Goal: Task Accomplishment & Management: Complete application form

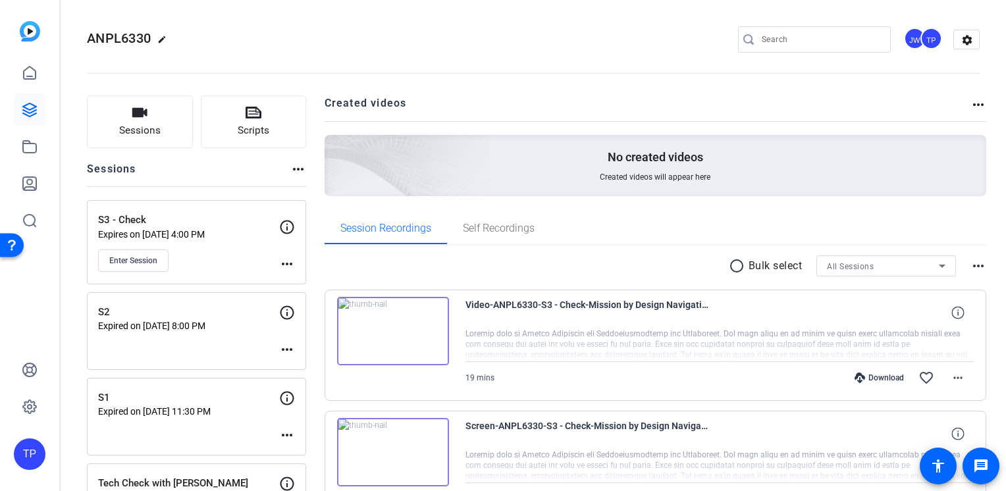
click at [647, 305] on span "Video-ANPL6330-S3 - Check-Mission by Design Navigating structural choices-2025-…" at bounding box center [587, 313] width 244 height 32
click at [167, 133] on button "Sessions" at bounding box center [140, 121] width 106 height 53
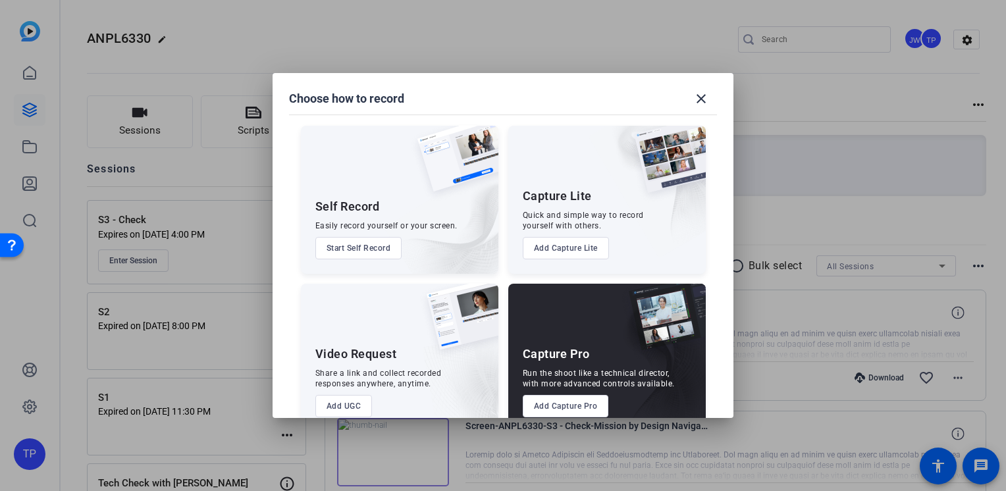
click at [569, 399] on button "Add Capture Pro" at bounding box center [566, 406] width 86 height 22
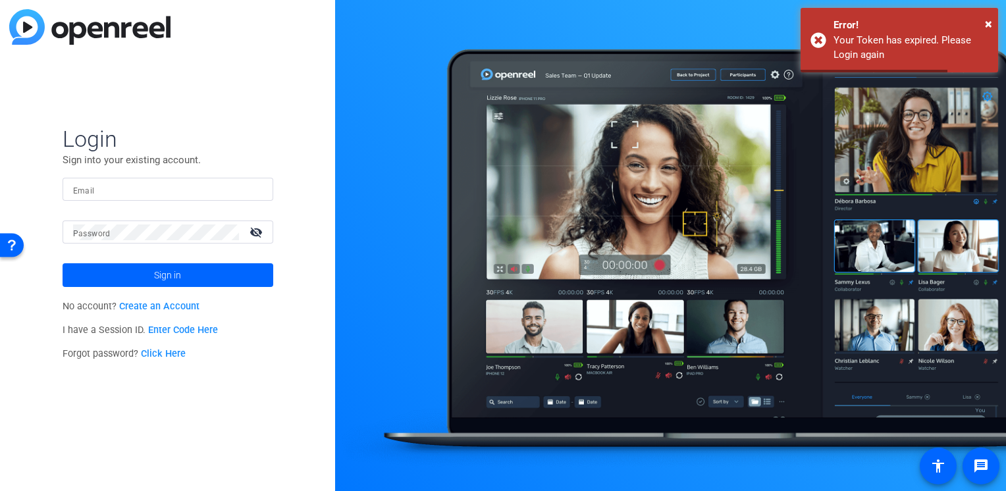
type input "[PERSON_NAME][EMAIL_ADDRESS][PERSON_NAME][DOMAIN_NAME]"
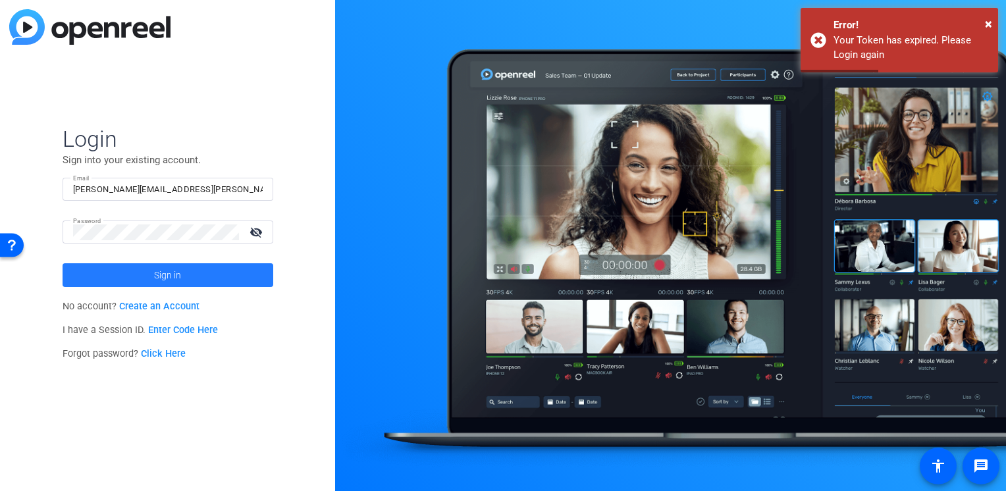
click at [201, 278] on span at bounding box center [168, 275] width 211 height 32
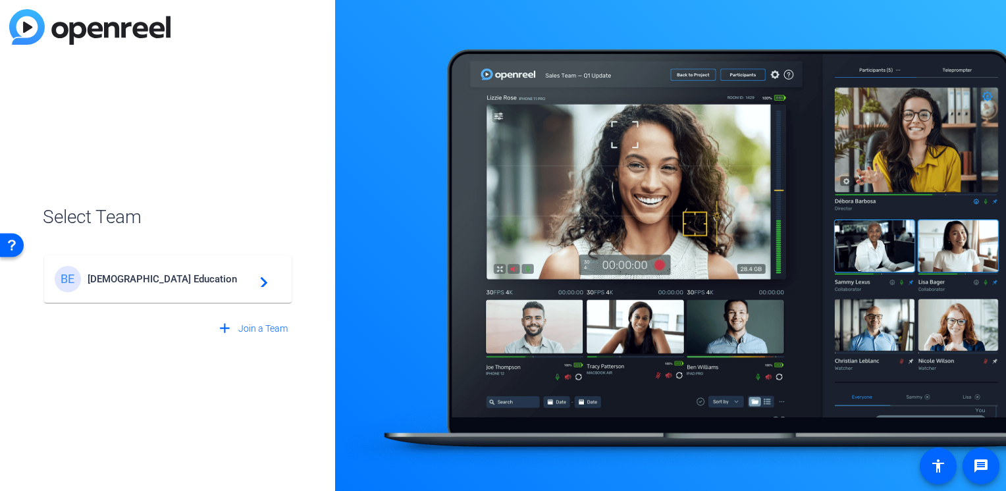
click at [150, 279] on span "[DEMOGRAPHIC_DATA] Education" at bounding box center [170, 279] width 165 height 12
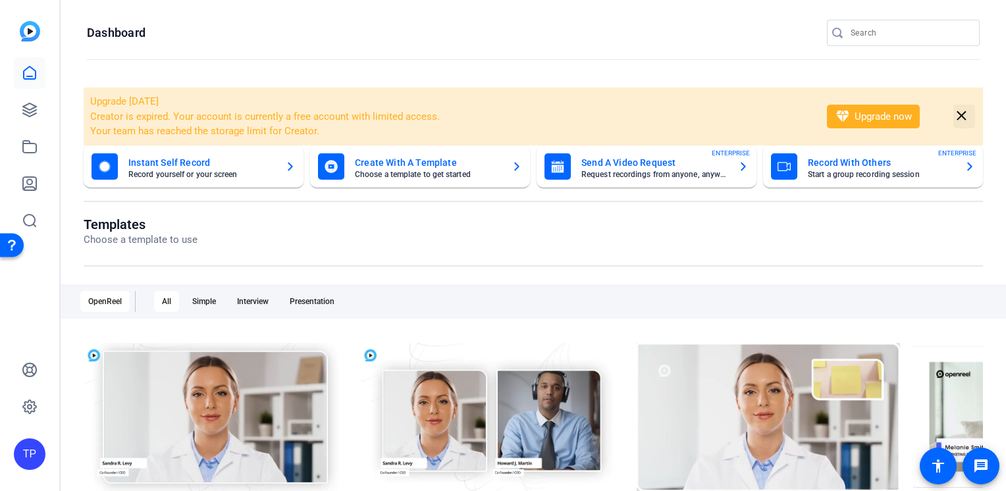
click at [962, 112] on mat-icon "close" at bounding box center [961, 116] width 16 height 16
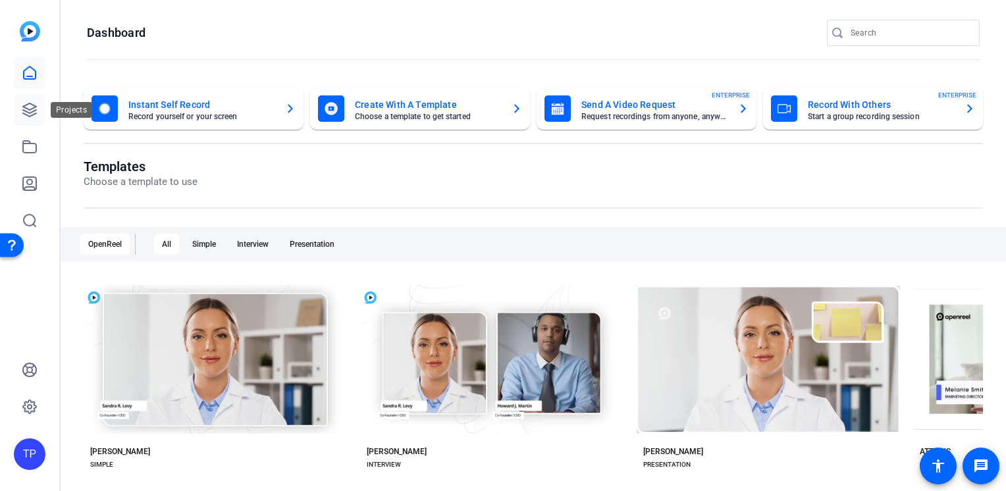
click at [29, 105] on icon at bounding box center [30, 110] width 16 height 16
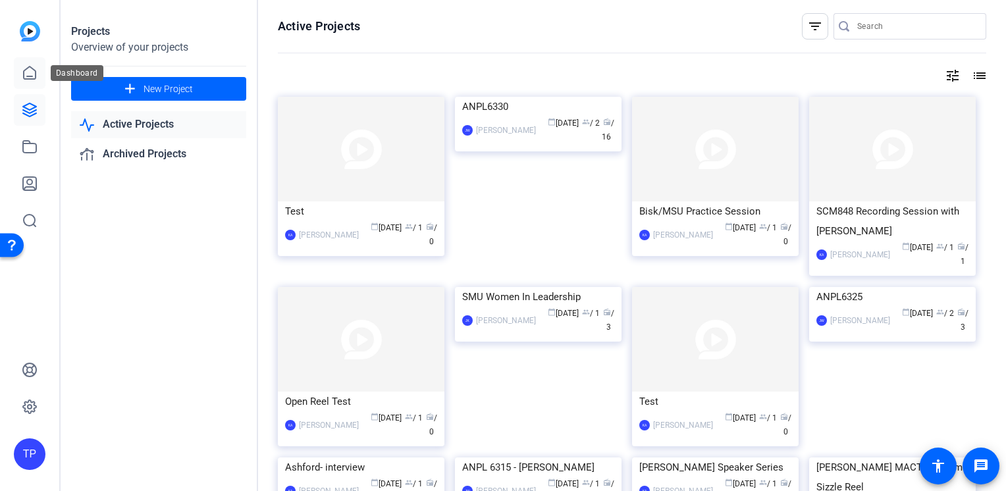
click at [29, 66] on icon at bounding box center [30, 73] width 16 height 16
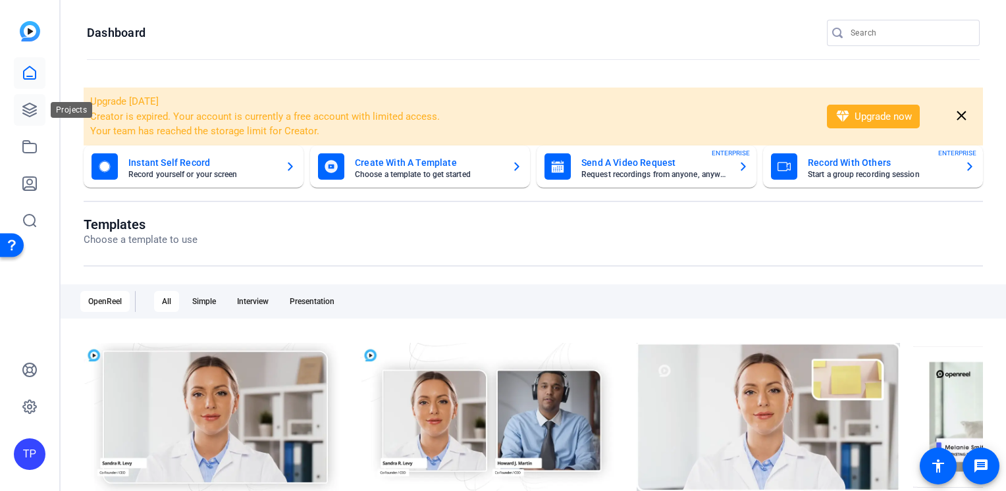
click at [27, 119] on link at bounding box center [30, 110] width 32 height 32
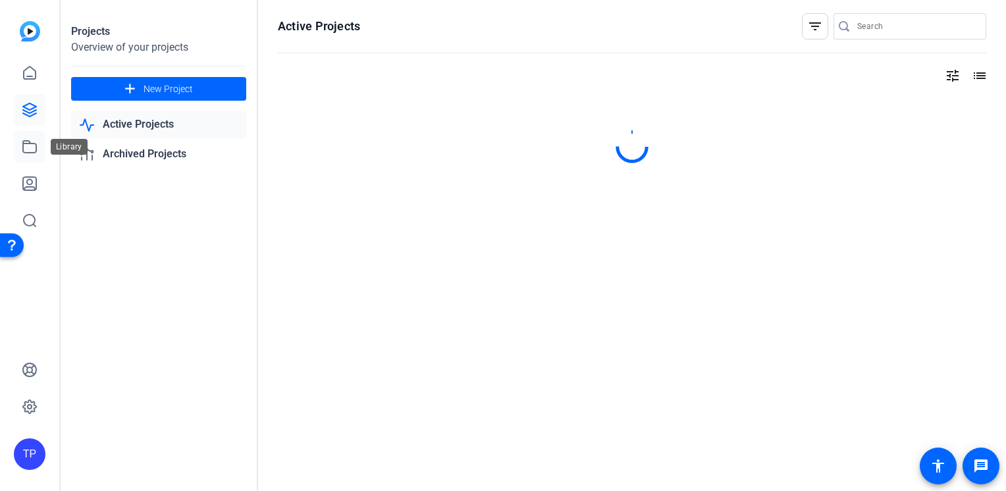
click at [38, 149] on link at bounding box center [30, 147] width 32 height 32
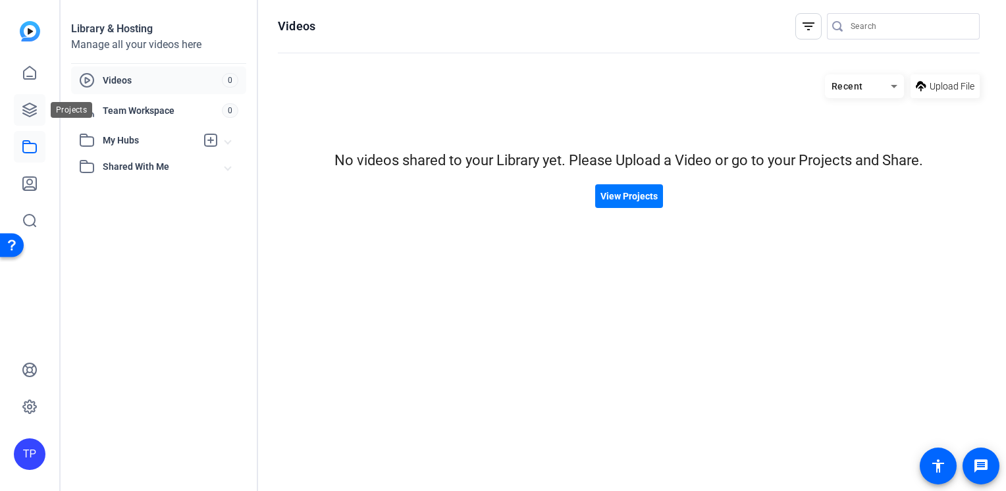
click at [27, 107] on icon at bounding box center [30, 110] width 16 height 16
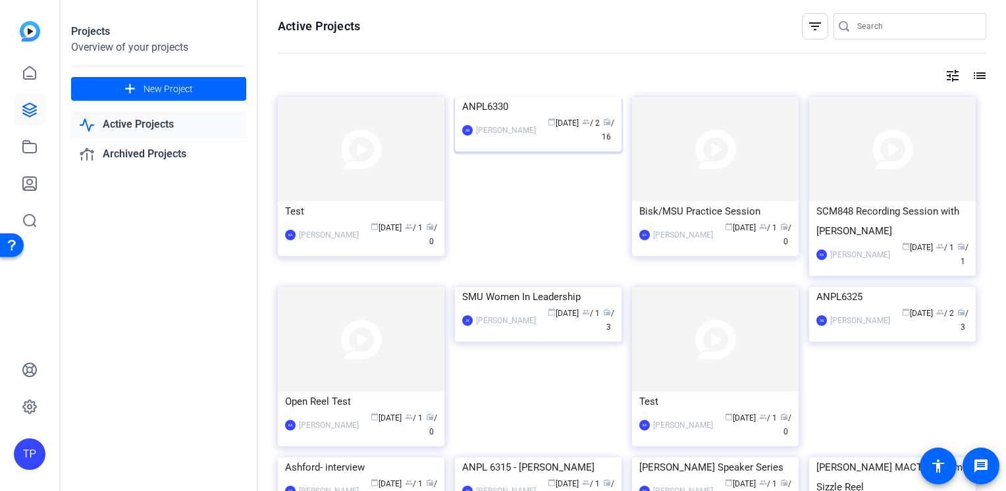
click at [496, 97] on img at bounding box center [538, 97] width 167 height 0
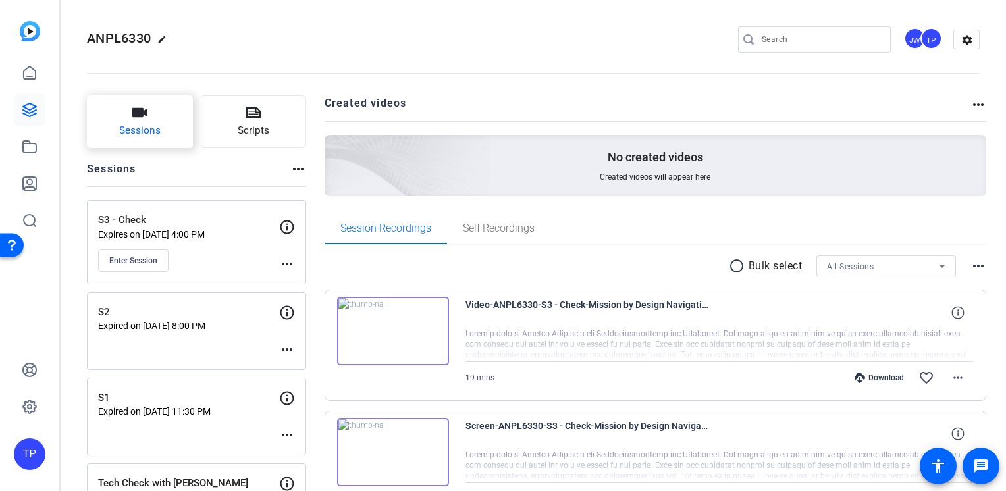
click at [149, 115] on button "Sessions" at bounding box center [140, 121] width 106 height 53
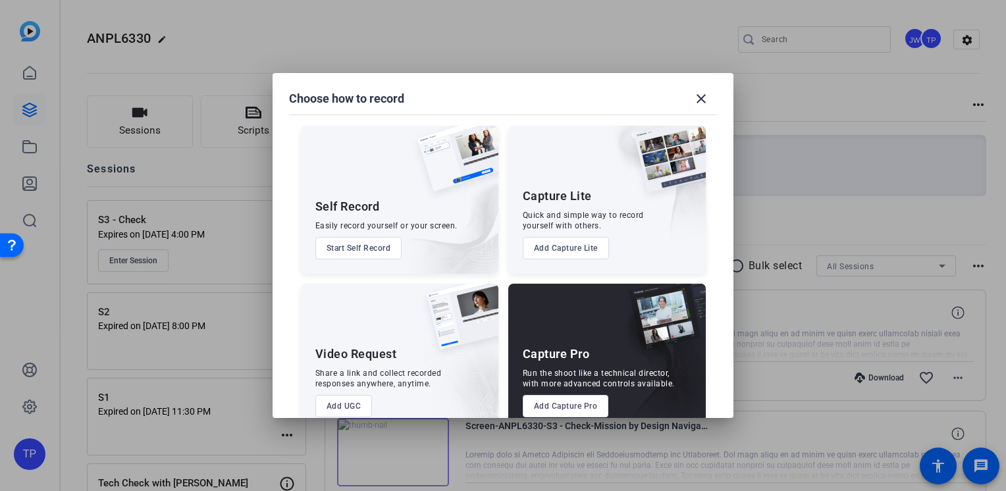
click at [565, 400] on button "Add Capture Pro" at bounding box center [566, 406] width 86 height 22
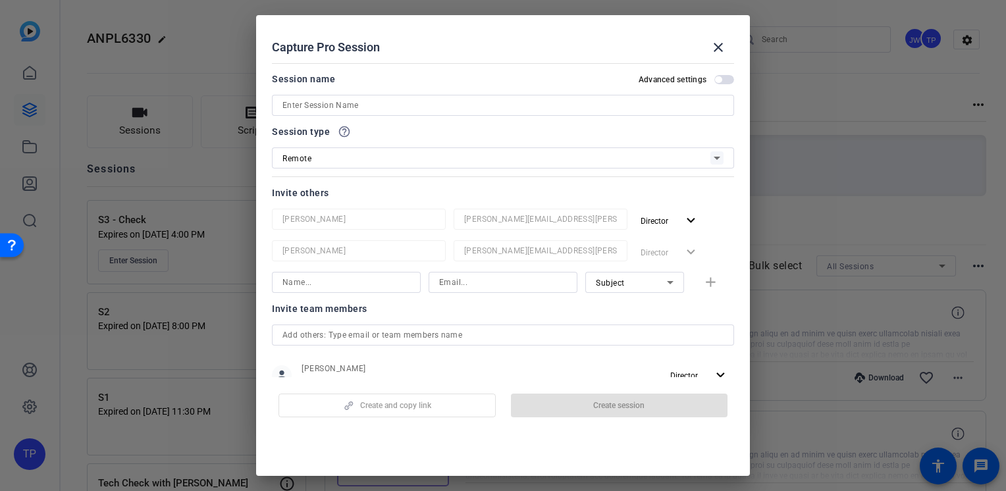
click at [363, 150] on div "Remote" at bounding box center [496, 158] width 428 height 16
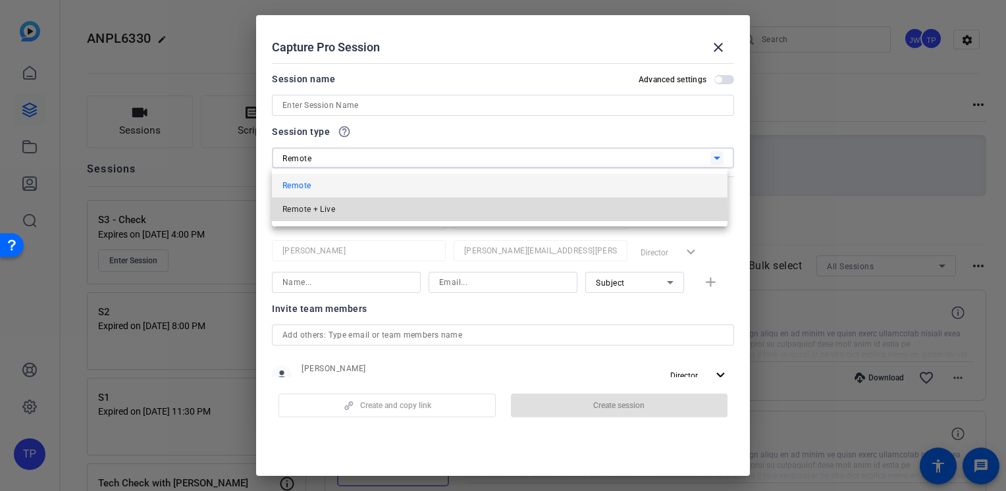
click at [346, 214] on mat-option "Remote + Live" at bounding box center [500, 210] width 456 height 24
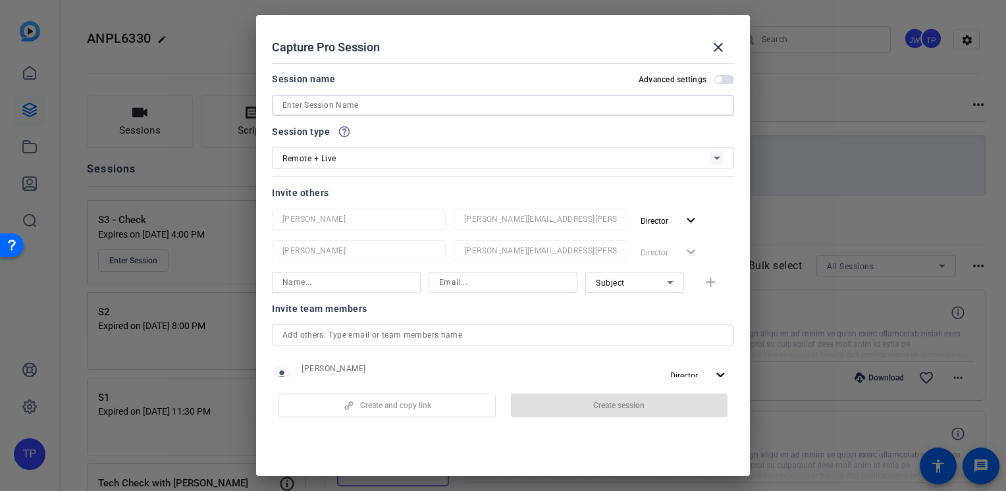
click at [338, 109] on input at bounding box center [502, 105] width 441 height 16
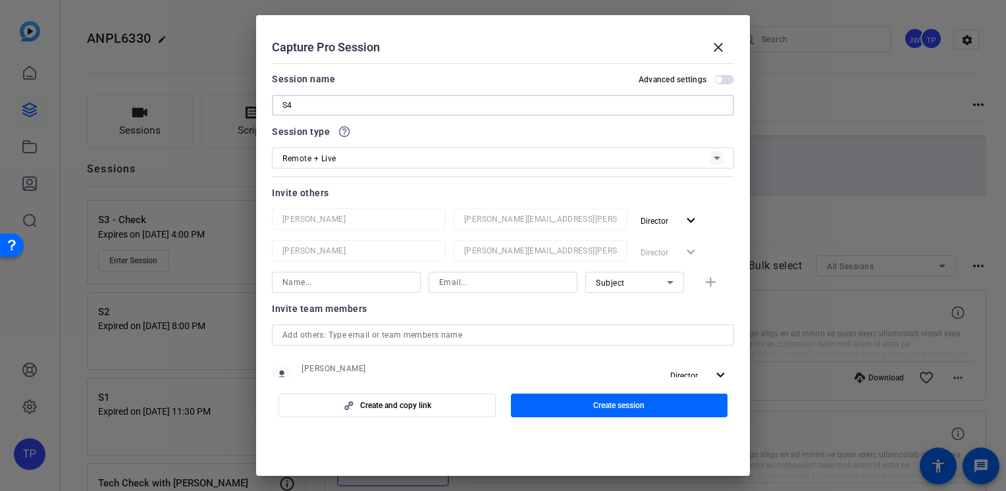
click at [283, 105] on input "S4" at bounding box center [502, 105] width 441 height 16
type input "ANPL6330 - S4"
click at [354, 286] on input at bounding box center [346, 283] width 128 height 16
type input "j"
type input "[PERSON_NAME]"
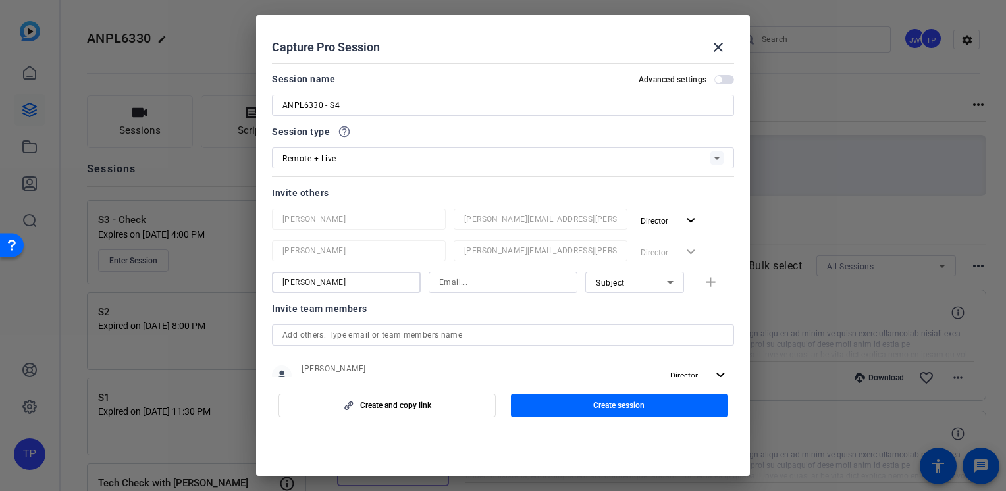
click at [461, 288] on input at bounding box center [503, 283] width 128 height 16
type input "[PERSON_NAME][EMAIL_ADDRESS][PERSON_NAME][DOMAIN_NAME]"
click at [636, 288] on div "Subject" at bounding box center [631, 283] width 71 height 16
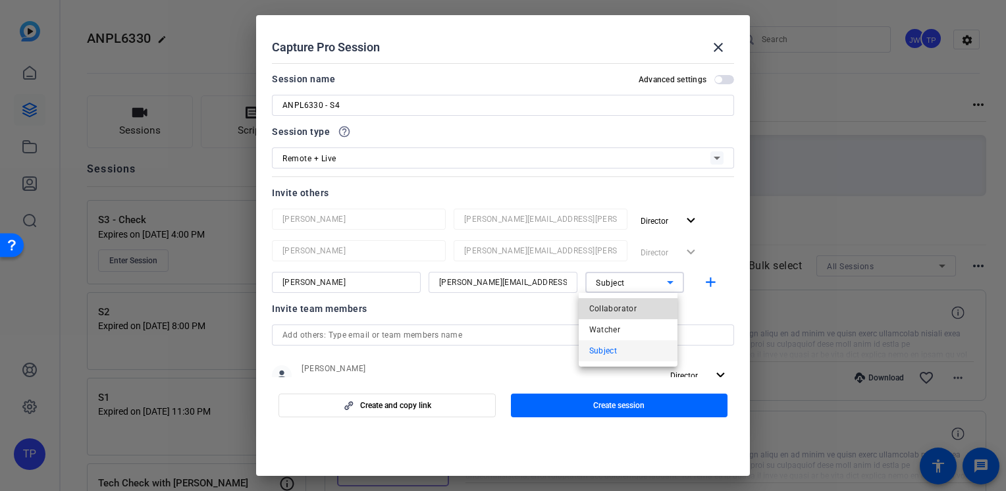
click at [627, 305] on span "Collaborator" at bounding box center [613, 309] width 48 height 16
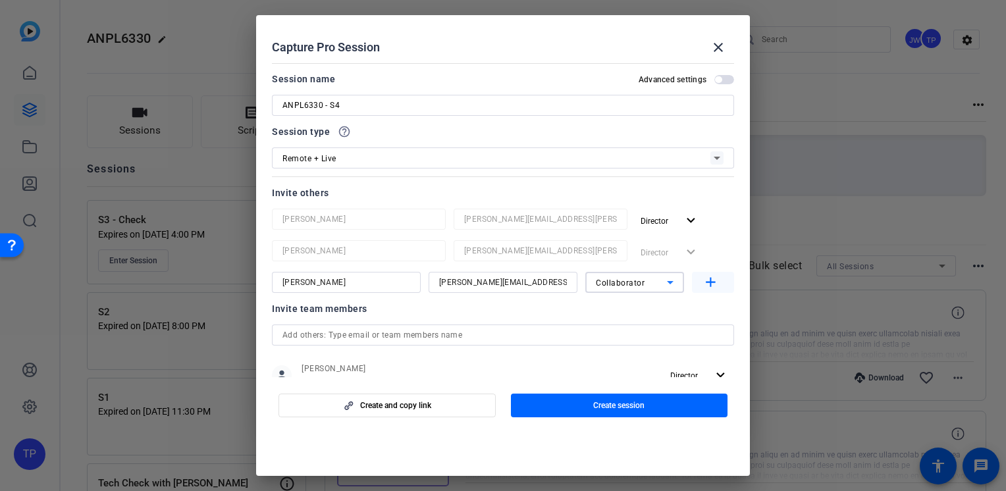
click at [706, 286] on mat-icon "add" at bounding box center [710, 283] width 16 height 16
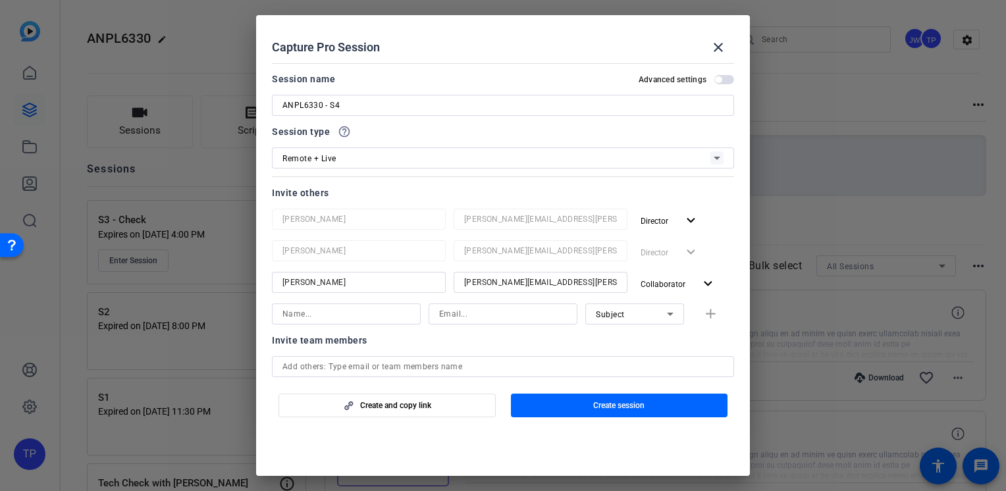
click at [375, 310] on input at bounding box center [346, 314] width 128 height 16
type input "r"
type input "[PERSON_NAME]"
click at [456, 312] on input at bounding box center [503, 314] width 128 height 16
type input "[PERSON_NAME][EMAIL_ADDRESS][PERSON_NAME][DOMAIN_NAME]"
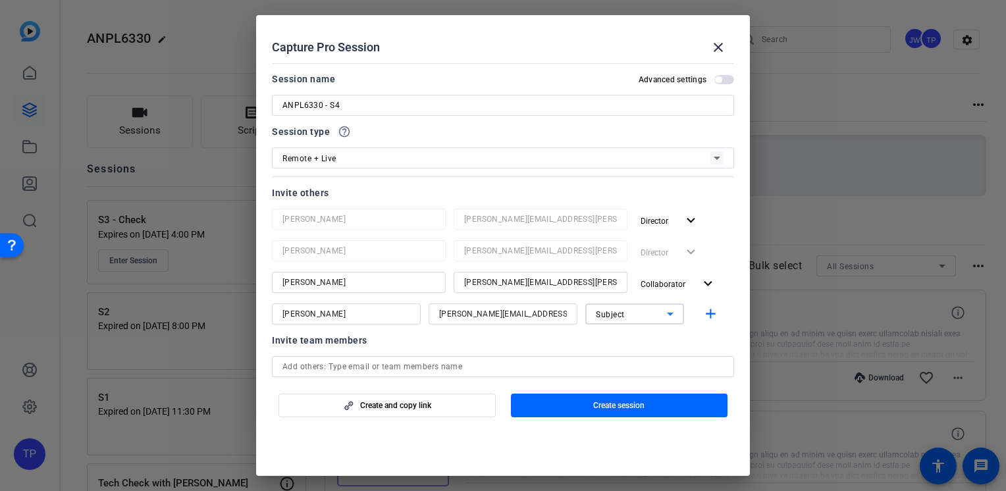
click at [664, 317] on icon at bounding box center [670, 314] width 16 height 16
click at [664, 317] on div at bounding box center [503, 245] width 1006 height 491
click at [714, 319] on span "button" at bounding box center [713, 314] width 42 height 32
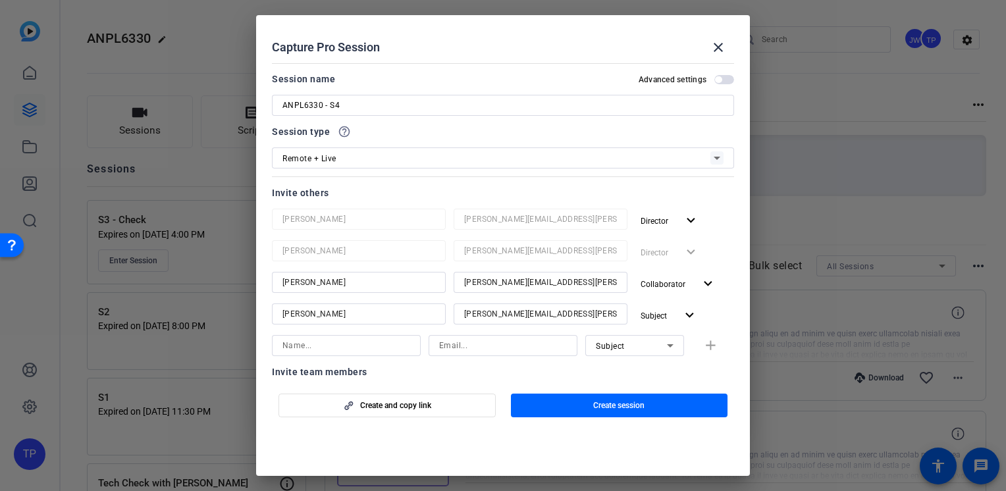
click at [722, 82] on span "button" at bounding box center [724, 79] width 20 height 9
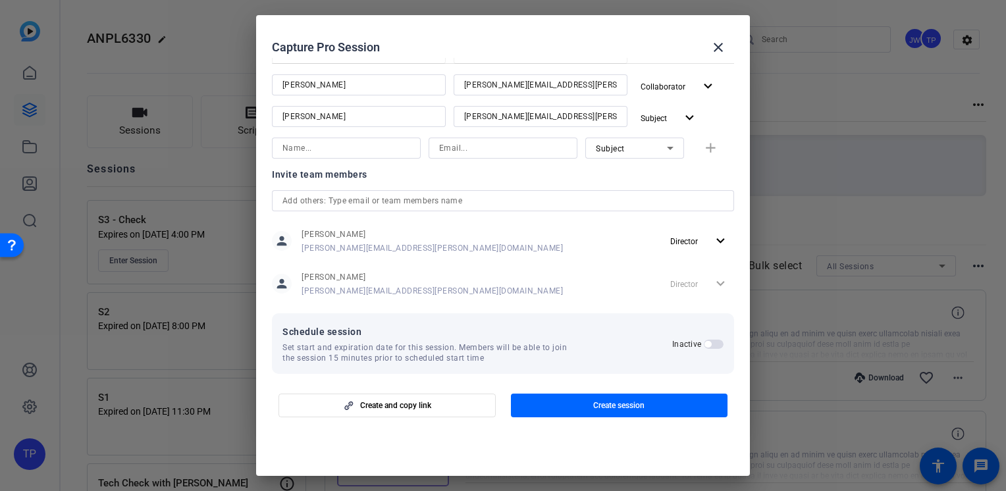
scroll to position [208, 0]
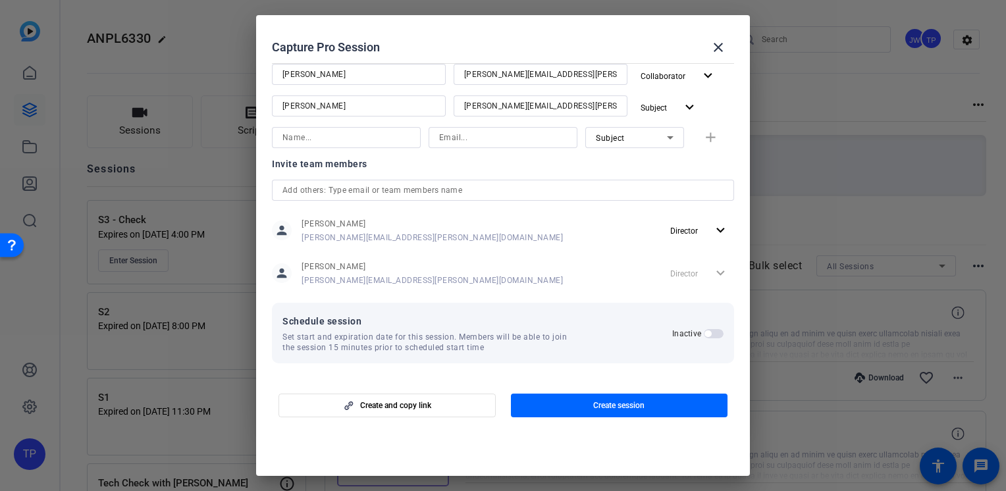
click at [704, 333] on span "button" at bounding box center [707, 334] width 7 height 7
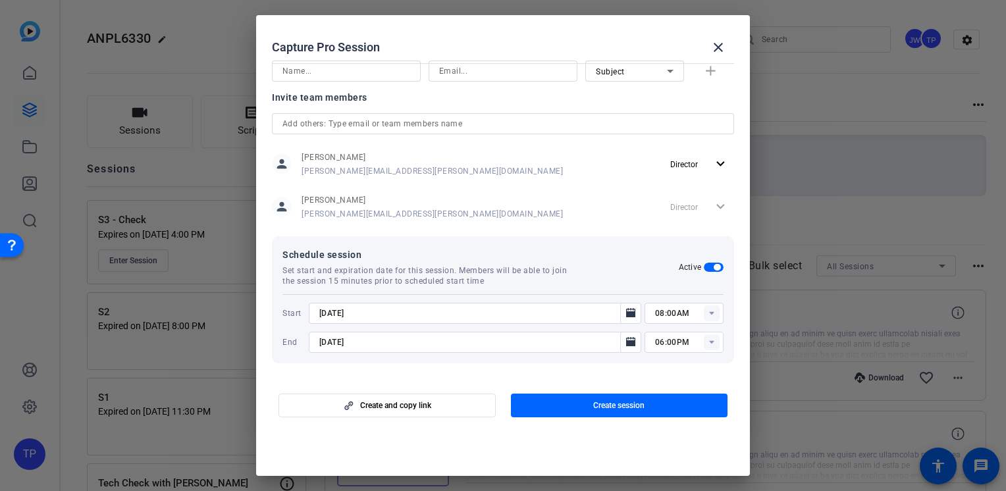
click at [704, 315] on rect at bounding box center [712, 313] width 16 height 16
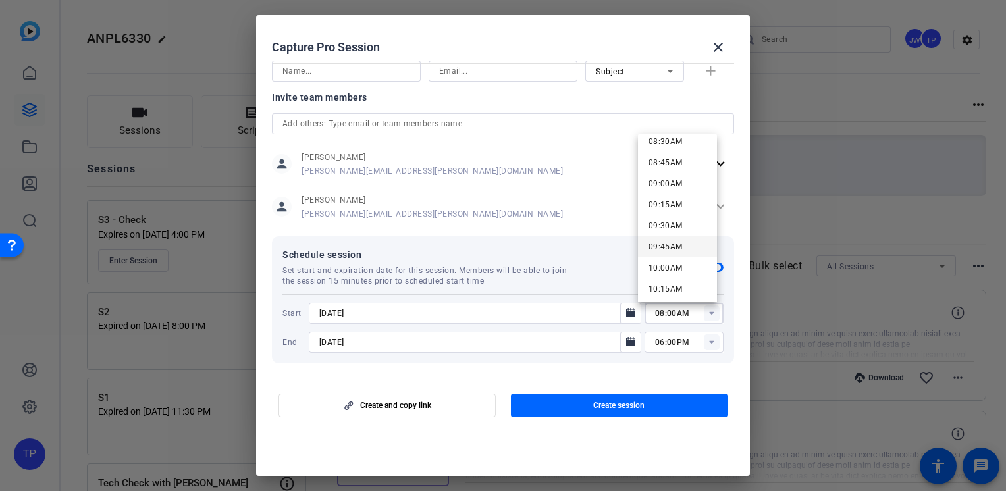
scroll to position [790, 0]
click at [671, 286] on span "11:00AM" at bounding box center [665, 286] width 34 height 9
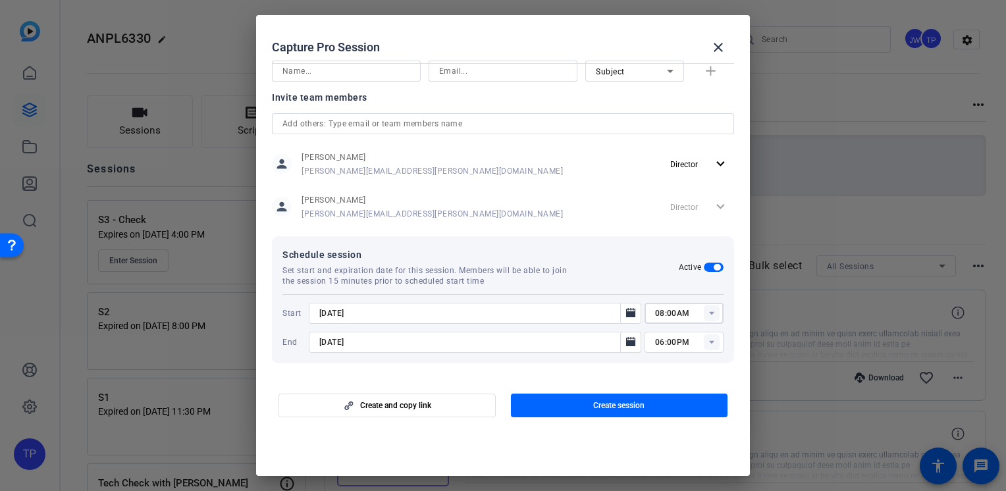
type input "11:00AM"
click at [705, 343] on rect at bounding box center [712, 342] width 16 height 16
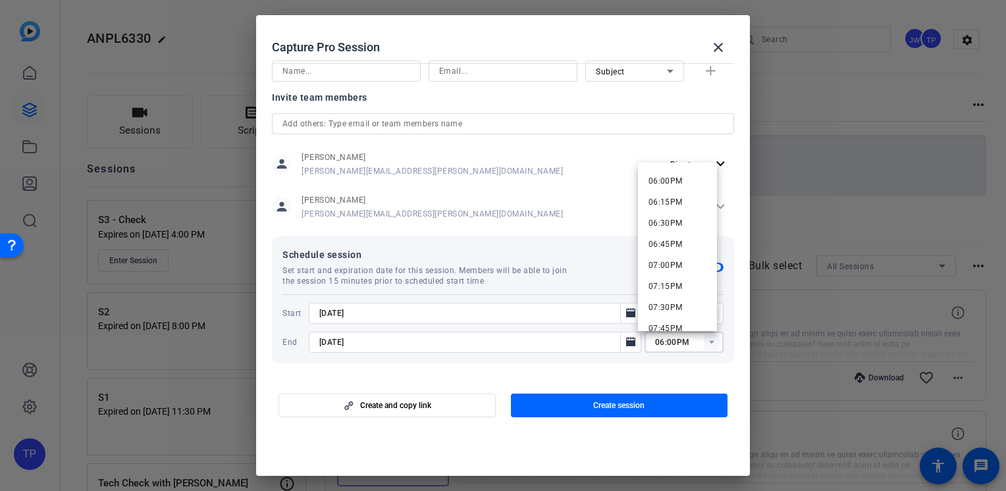
scroll to position [1317, 0]
click at [672, 209] on span "04:00PM" at bounding box center [665, 209] width 34 height 9
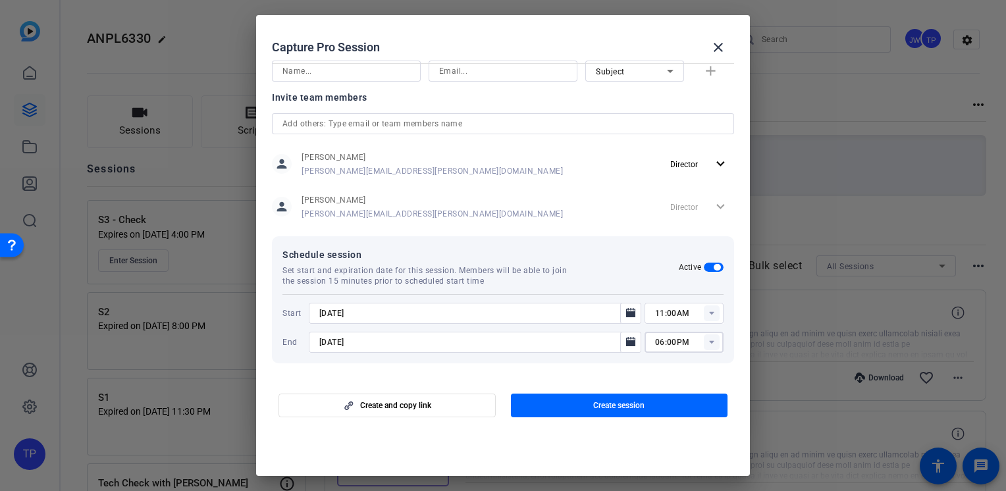
type input "04:00PM"
click at [329, 341] on input "[DATE]" at bounding box center [468, 342] width 298 height 16
click at [329, 344] on input "[DATE]" at bounding box center [468, 342] width 298 height 16
click at [318, 339] on div "[DATE]" at bounding box center [475, 342] width 332 height 21
click at [371, 338] on input "[DATE]" at bounding box center [468, 342] width 298 height 16
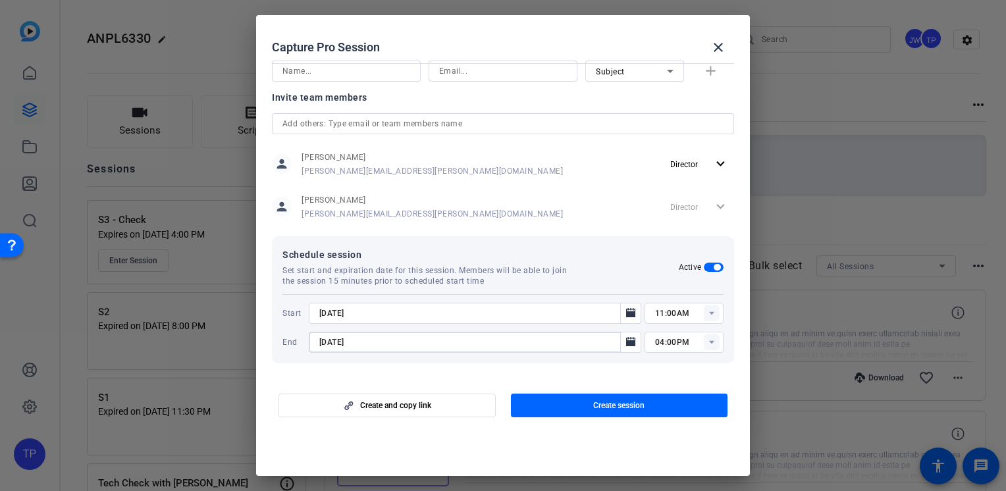
type input "[DATE]"
click at [387, 319] on input "[DATE]" at bounding box center [468, 313] width 298 height 16
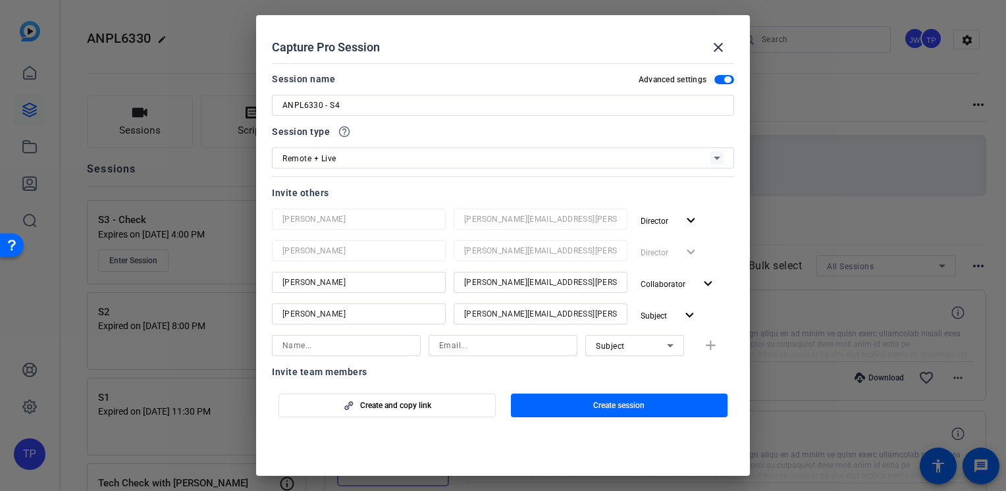
scroll to position [275, 0]
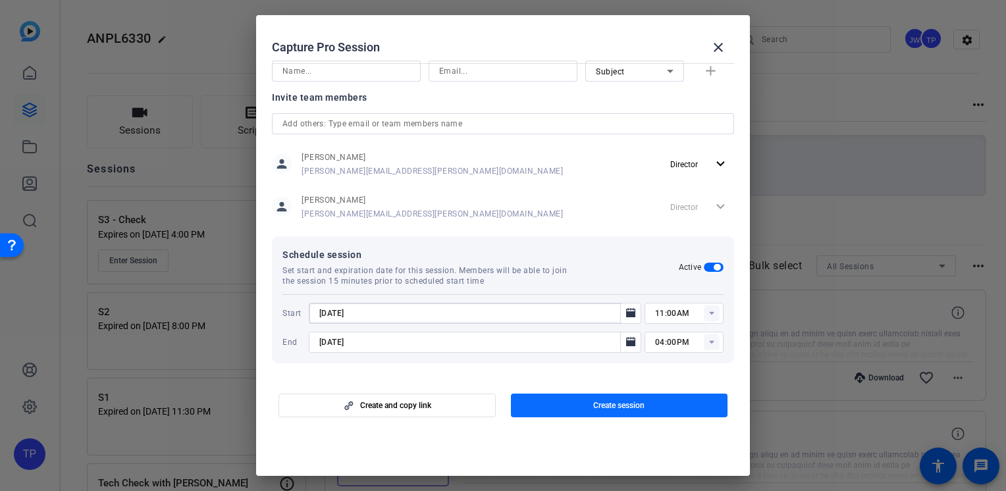
click at [548, 414] on span "button" at bounding box center [619, 406] width 217 height 32
